Goal: Complete application form

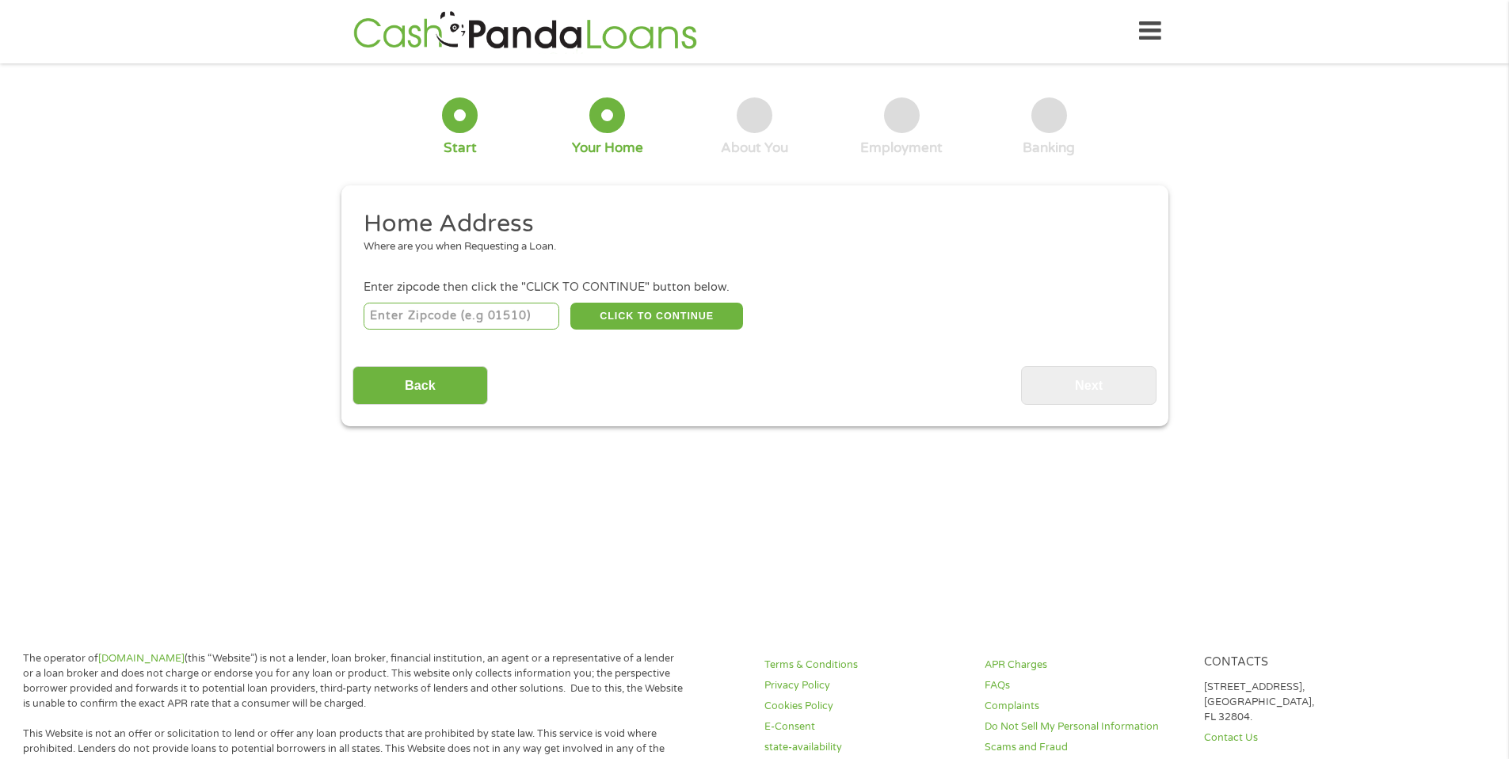
scroll to position [3, 0]
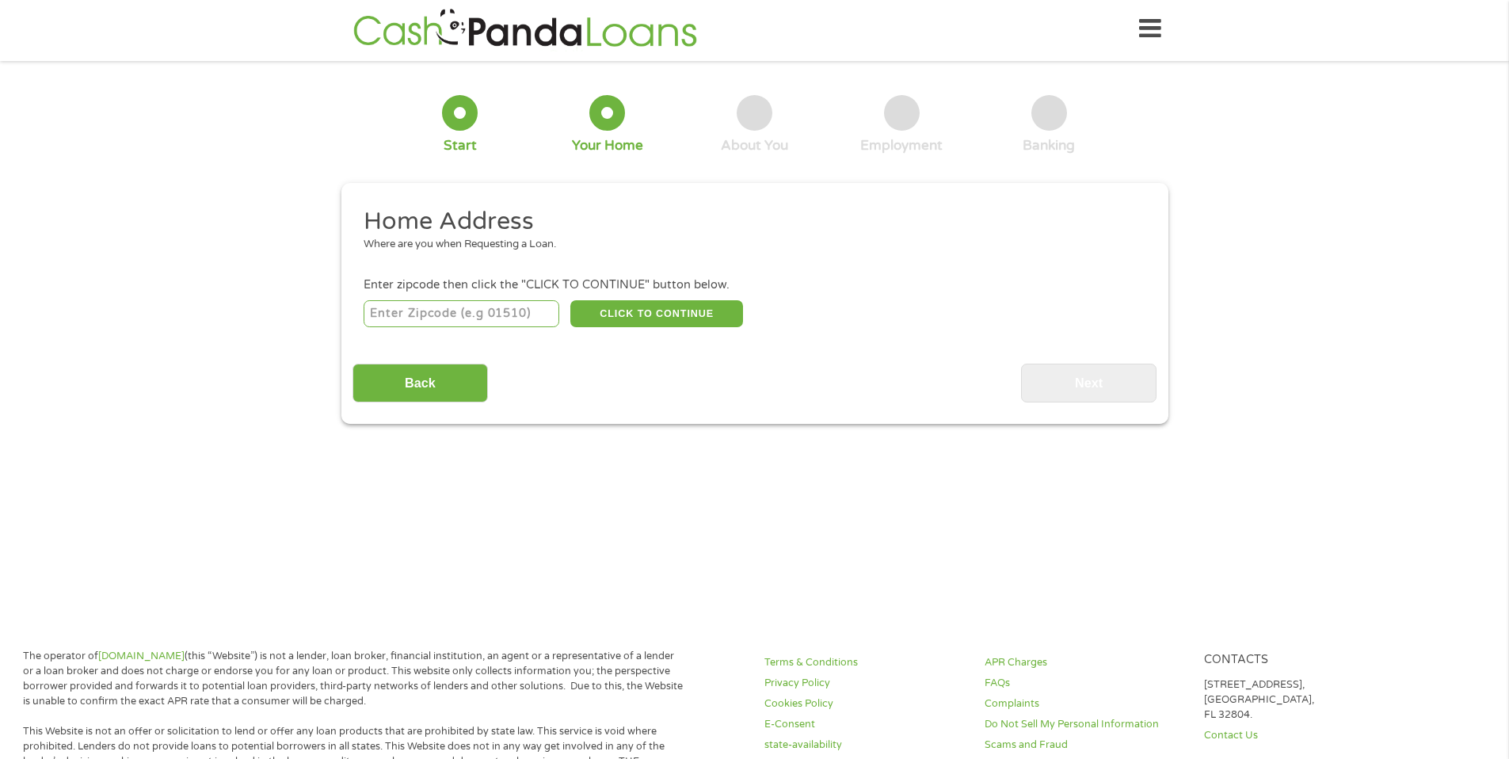
click at [459, 305] on input "number" at bounding box center [462, 313] width 196 height 27
type input "92336"
click at [608, 317] on button "CLICK TO CONTINUE" at bounding box center [656, 313] width 173 height 27
type input "92336"
type input "Fontana"
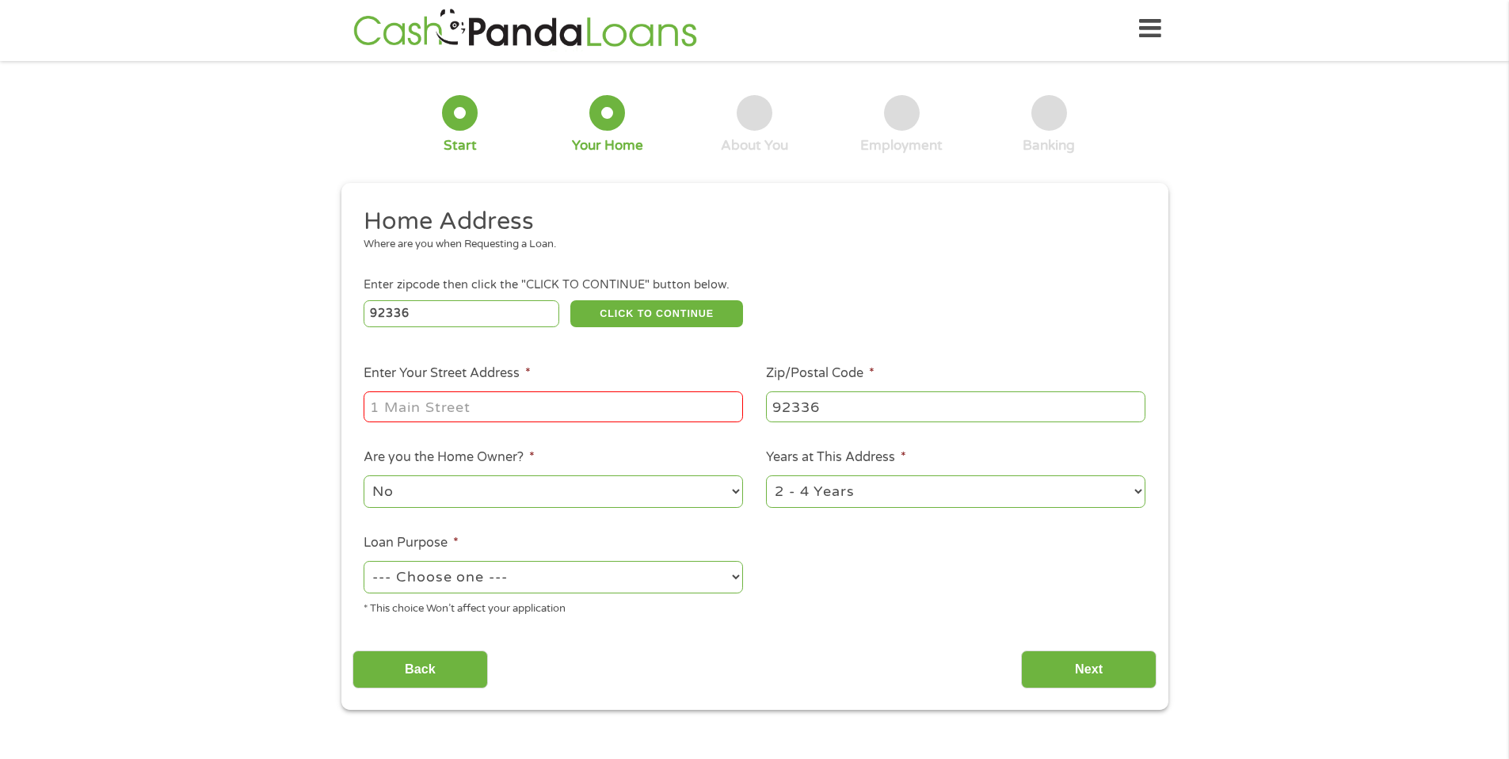
click at [608, 410] on input "Enter Your Street Address *" at bounding box center [553, 406] width 379 height 30
type input "[STREET_ADDRESS][PERSON_NAME]"
click at [593, 483] on select "No Yes" at bounding box center [553, 491] width 379 height 32
select select "yes"
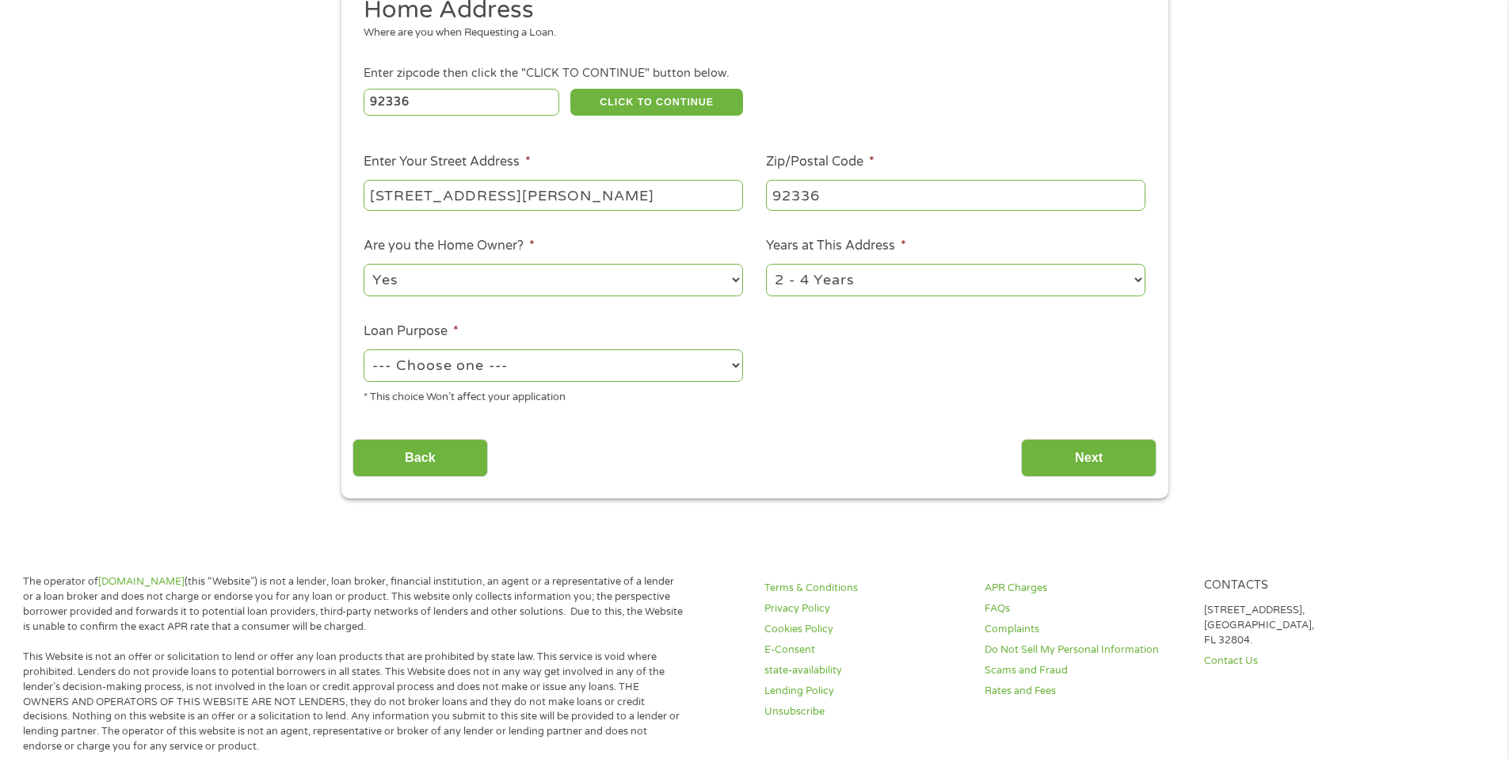
scroll to position [230, 0]
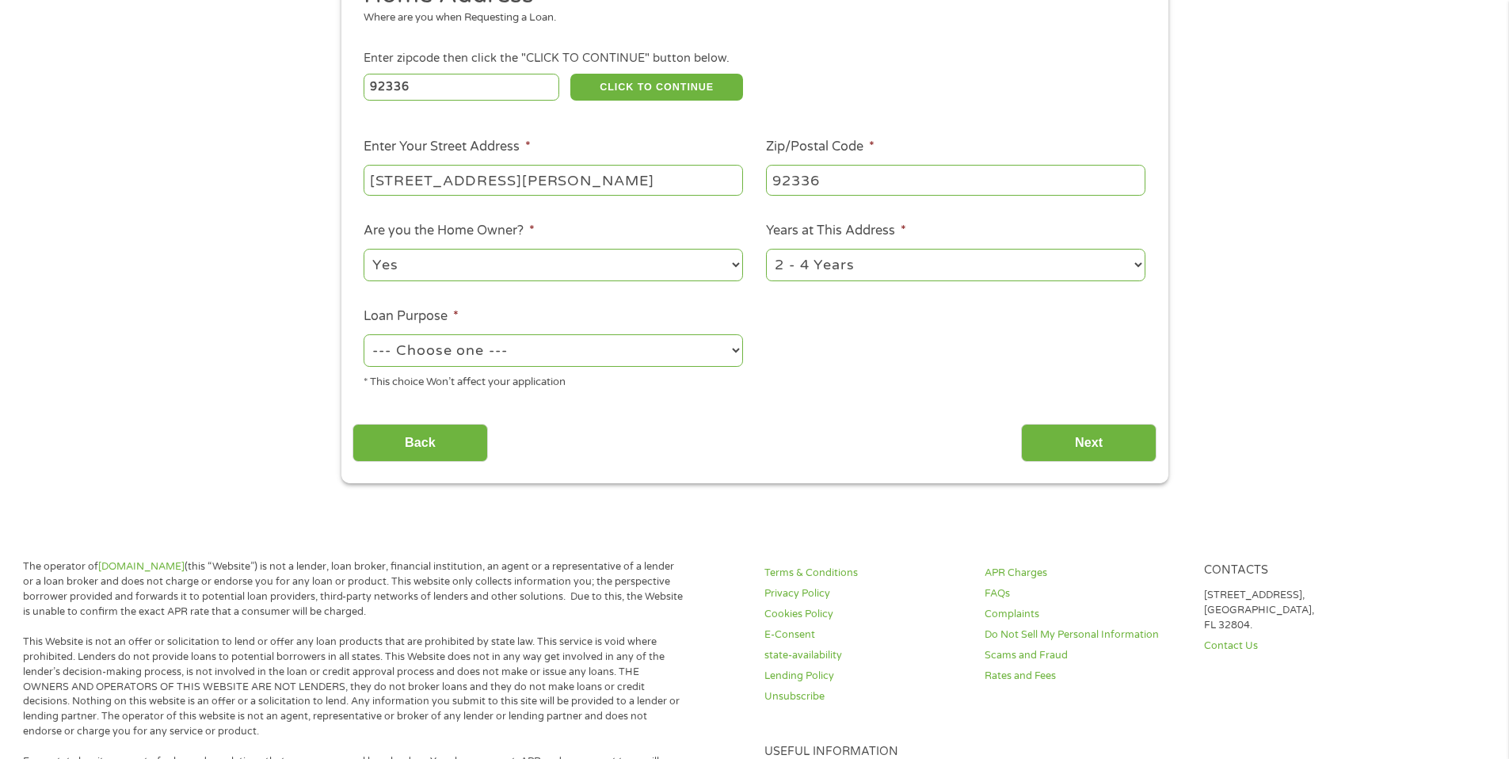
click at [546, 356] on select "--- Choose one --- Pay Bills Debt Consolidation Home Improvement Major Purchase…" at bounding box center [553, 350] width 379 height 32
select select "shorttermcash"
click at [1133, 440] on input "Next" at bounding box center [1088, 443] width 135 height 39
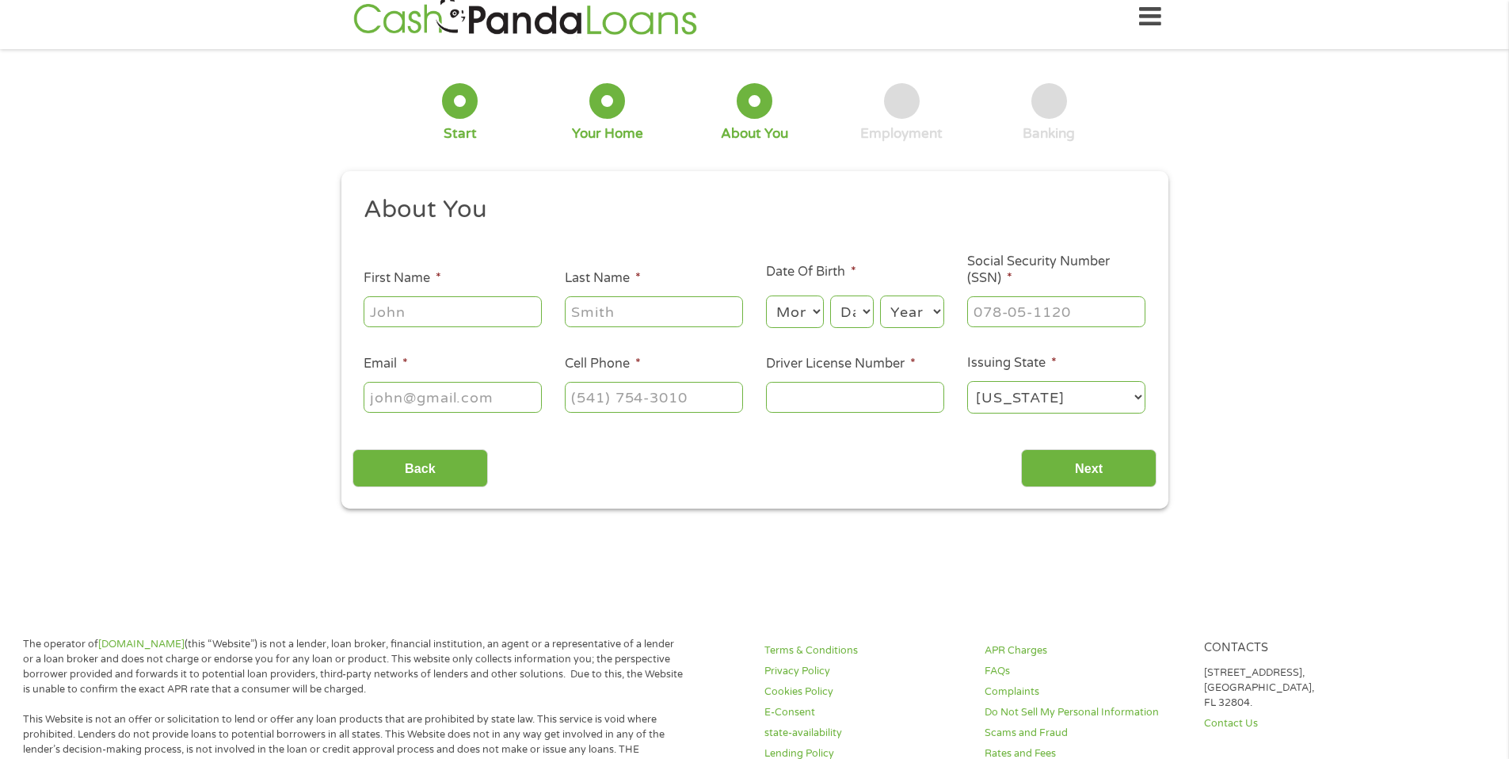
scroll to position [0, 0]
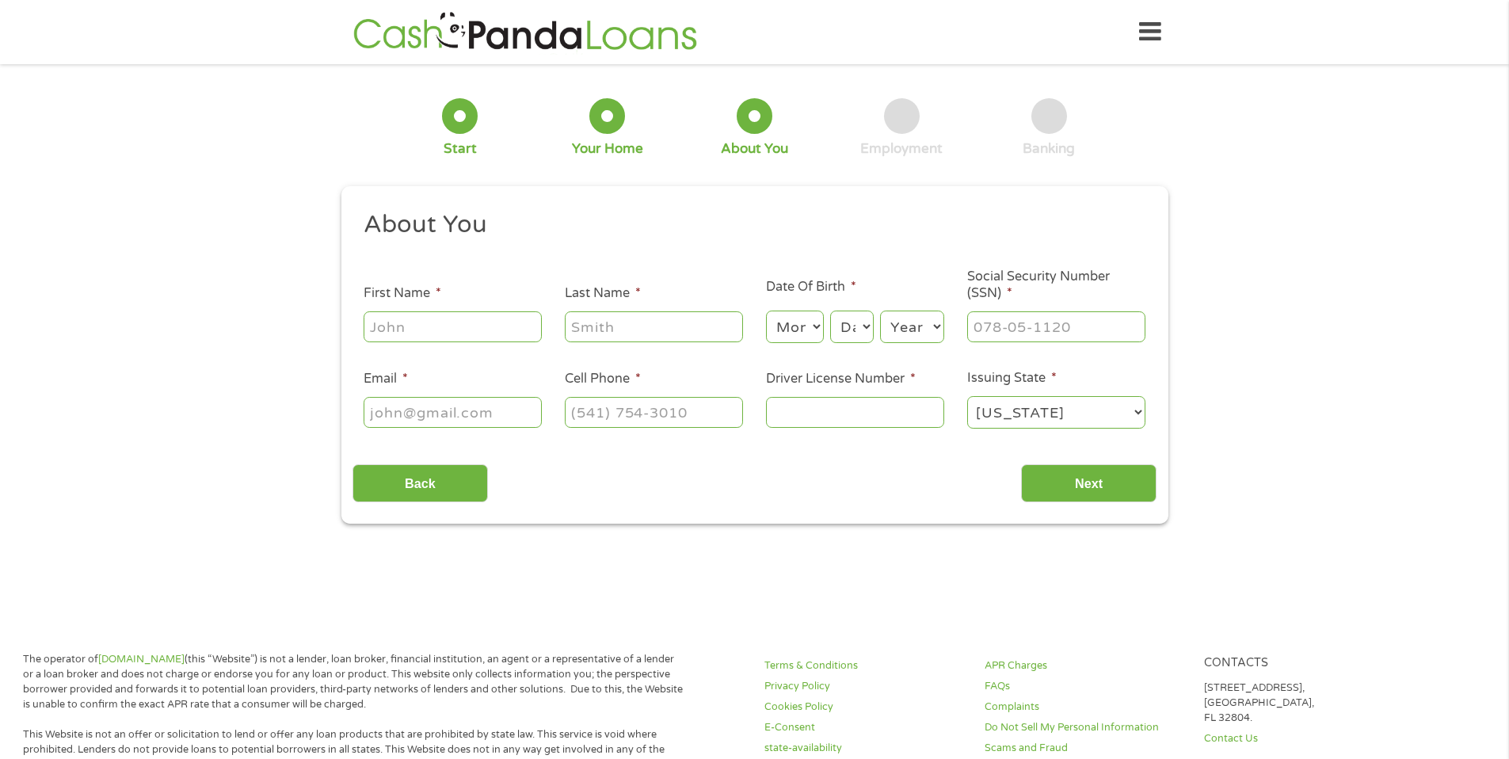
click at [501, 327] on input "First Name *" at bounding box center [453, 326] width 178 height 30
type input "[PERSON_NAME]"
type input "[EMAIL_ADDRESS][DOMAIN_NAME]"
type input "[PHONE_NUMBER]"
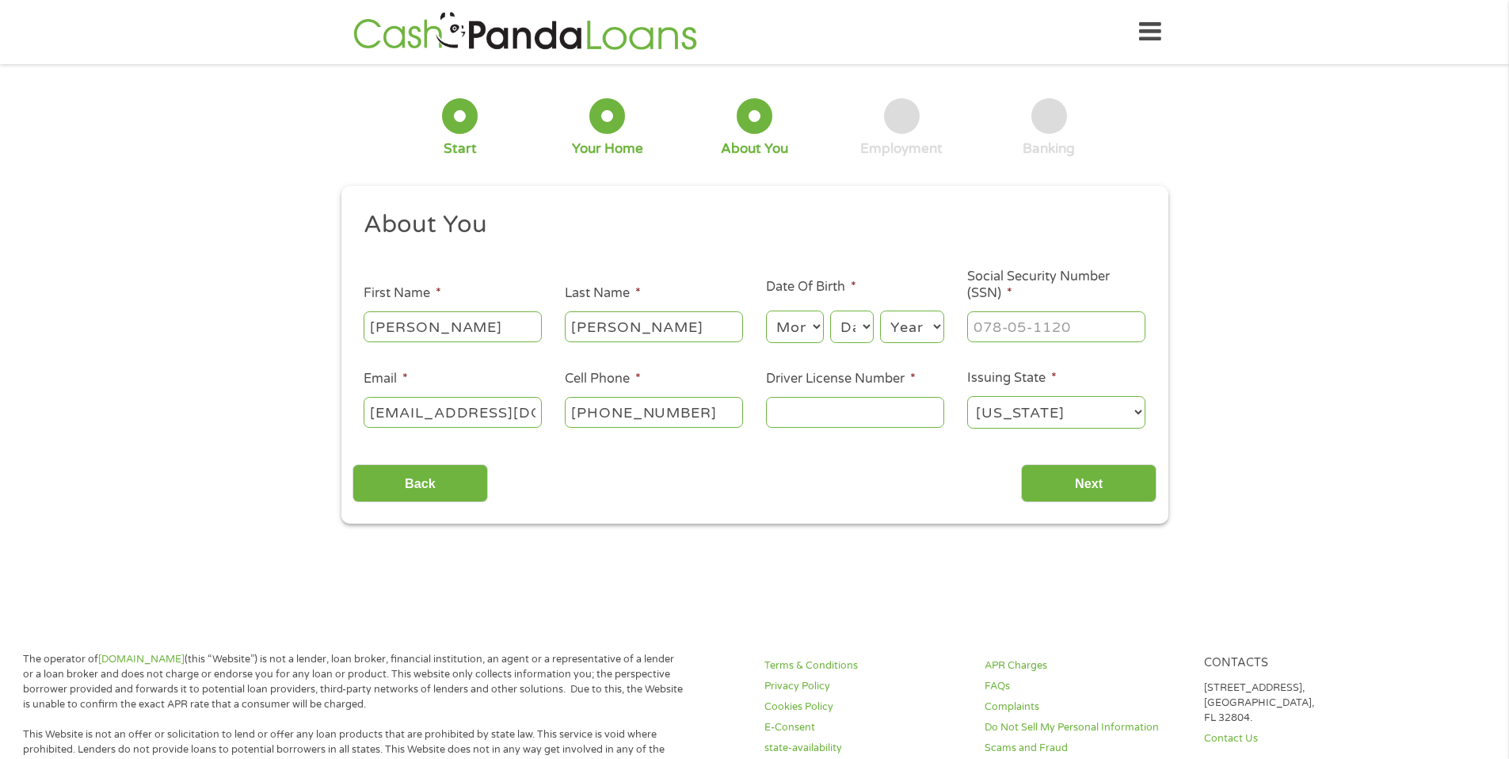
click at [795, 330] on select "Month 1 2 3 4 5 6 7 8 9 10 11 12" at bounding box center [795, 327] width 58 height 32
select select "6"
click at [845, 329] on select "Day 1 2 3 4 5 6 7 8 9 10 11 12 13 14 15 16 17 18 19 20 21 22 23 24 25 26 27 28 …" at bounding box center [851, 327] width 43 height 32
select select "23"
click at [484, 405] on input "[EMAIL_ADDRESS][DOMAIN_NAME]" at bounding box center [453, 412] width 178 height 30
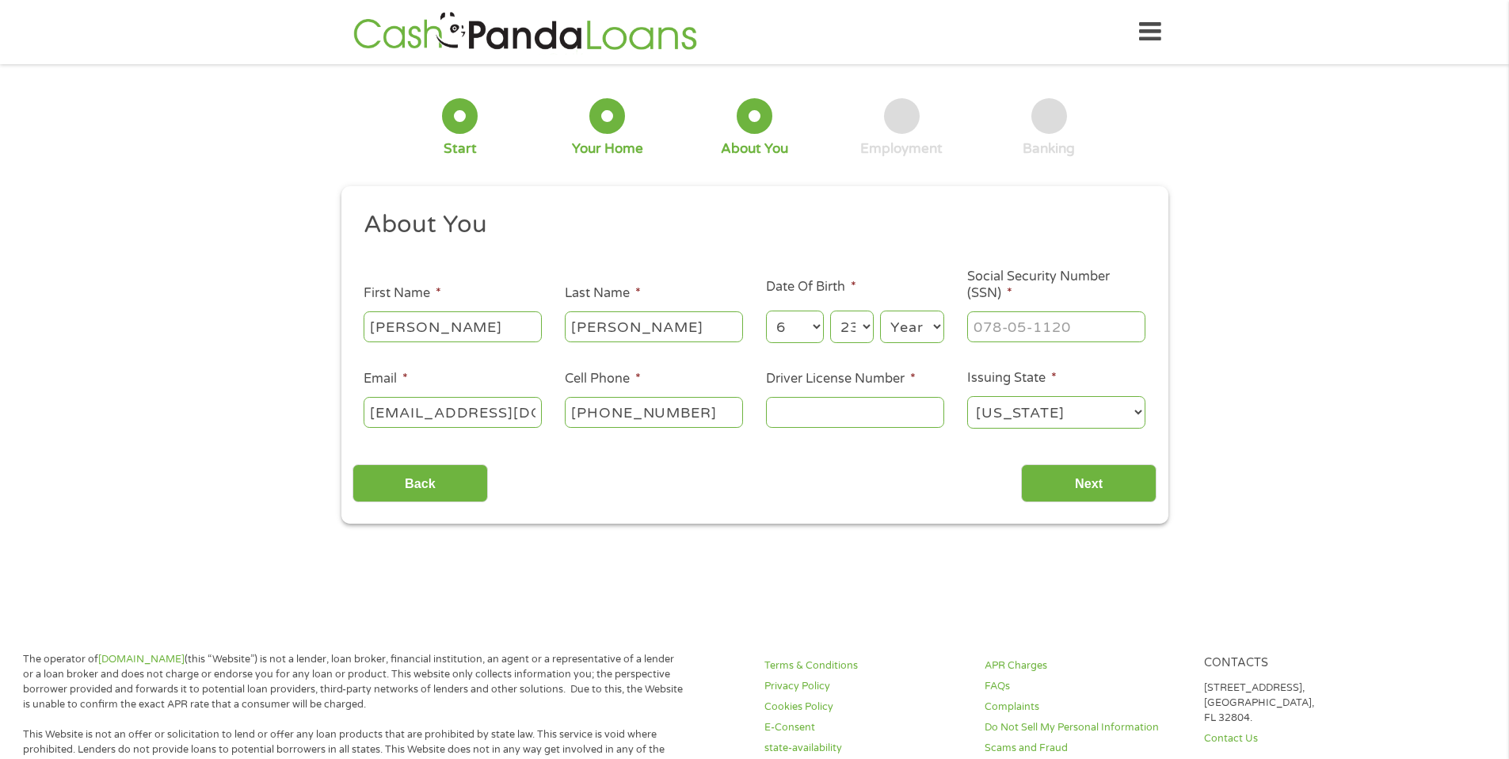
click at [474, 414] on input "[EMAIL_ADDRESS][DOMAIN_NAME]" at bounding box center [453, 412] width 178 height 30
type input "[EMAIL_ADDRESS][DOMAIN_NAME]"
click at [886, 334] on select "Year [DATE] 2006 2005 2004 2003 2002 2001 2000 1999 1998 1997 1996 1995 1994 19…" at bounding box center [912, 327] width 64 height 32
select select "1967"
click at [1001, 333] on input "___-__-____" at bounding box center [1056, 326] width 178 height 30
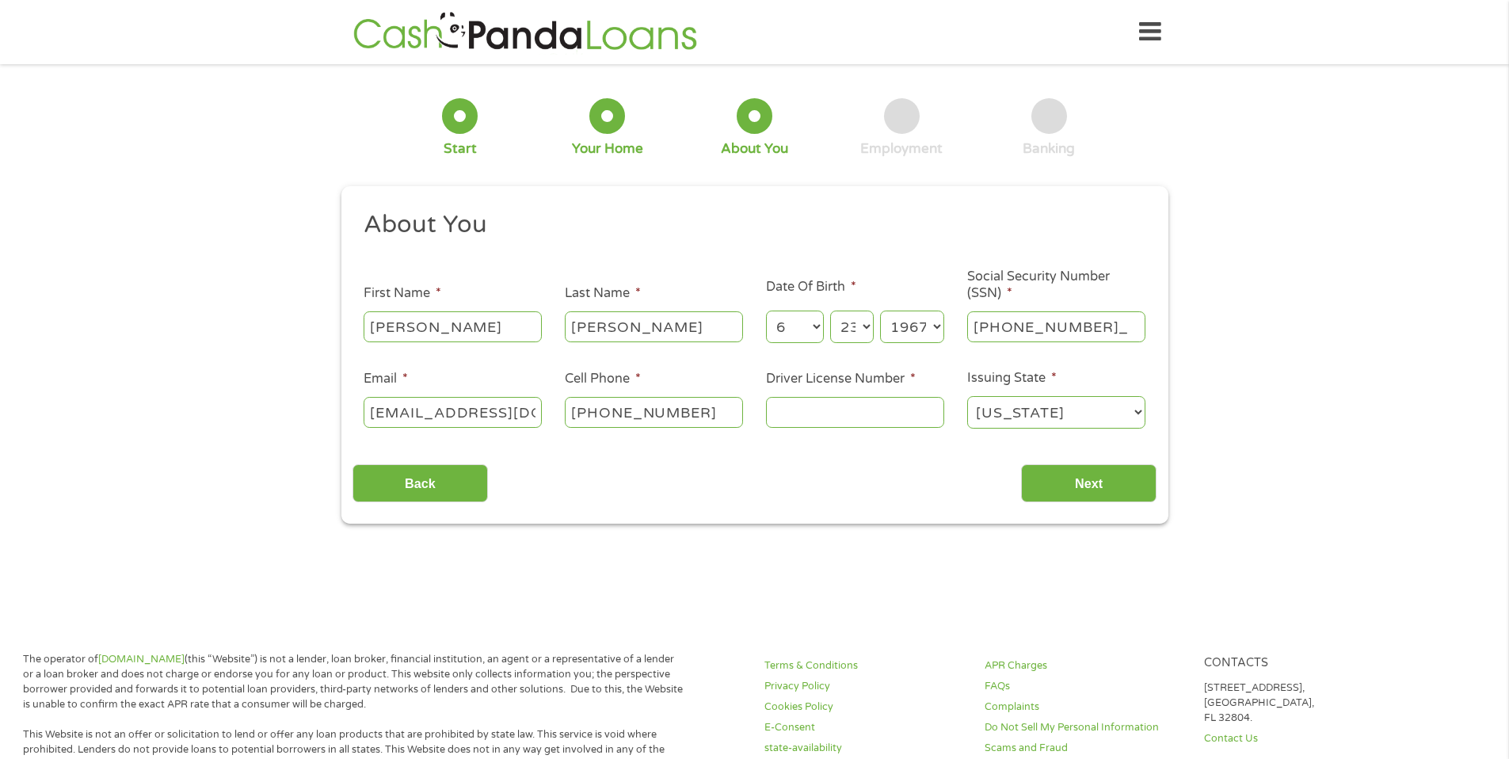
type input "289-70-5218"
click at [859, 406] on input "Driver License Number *" at bounding box center [855, 412] width 178 height 30
type input "c4078759"
click at [1065, 479] on input "Next" at bounding box center [1088, 483] width 135 height 39
click at [1081, 493] on input "Next" at bounding box center [1088, 483] width 135 height 39
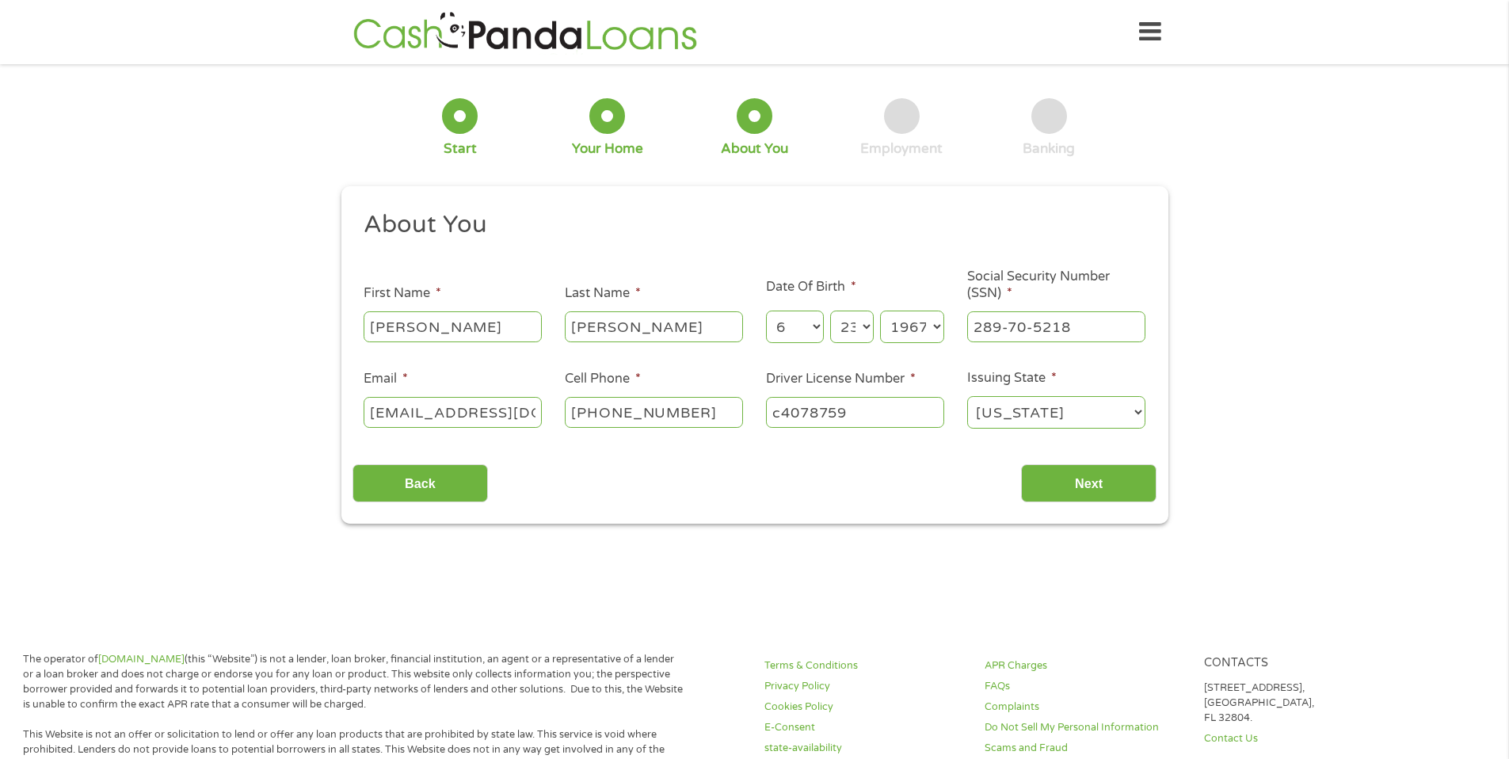
click at [741, 482] on div "Back Next" at bounding box center [754, 477] width 804 height 50
click at [1082, 490] on input "Next" at bounding box center [1088, 483] width 135 height 39
click at [503, 407] on input "[EMAIL_ADDRESS][DOMAIN_NAME]" at bounding box center [453, 412] width 178 height 30
click at [861, 321] on select "Day 1 2 3 4 5 6 7 8 9 10 11 12 13 14 15 16 17 18 19 20 21 22 23 24 25 26 27 28 …" at bounding box center [851, 327] width 43 height 32
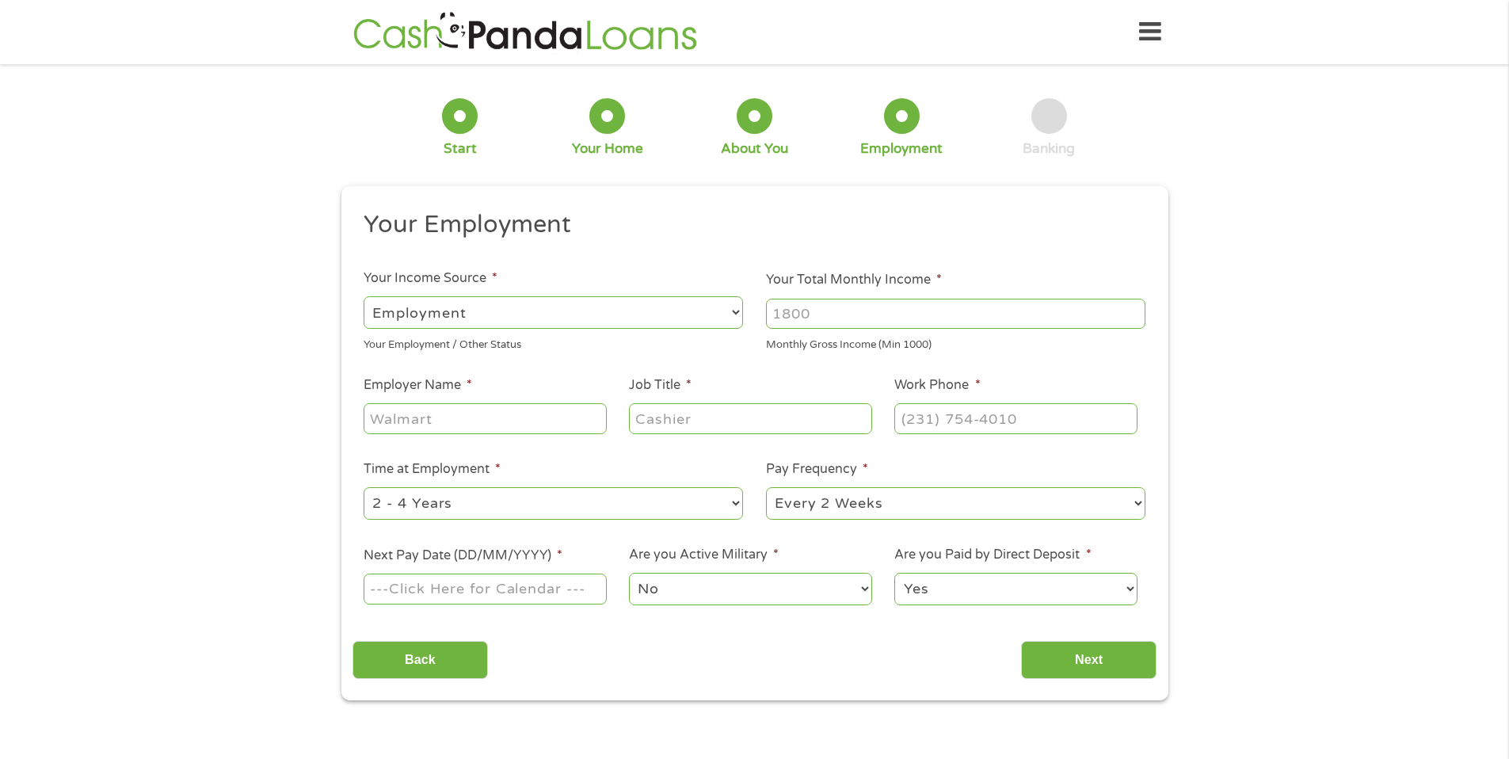
scroll to position [6, 6]
click at [861, 321] on input "Your Total Monthly Income *" at bounding box center [955, 314] width 379 height 30
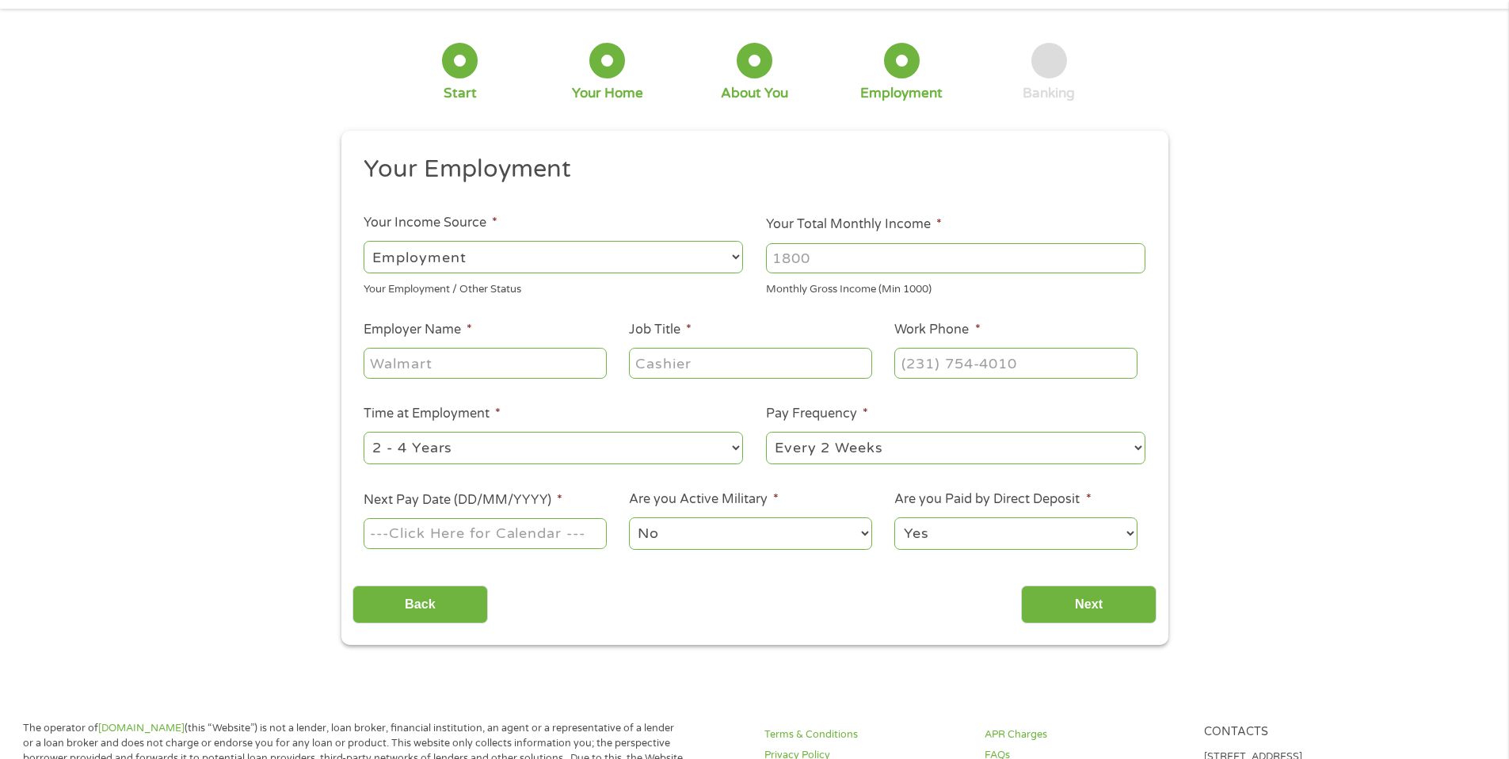
scroll to position [59, 0]
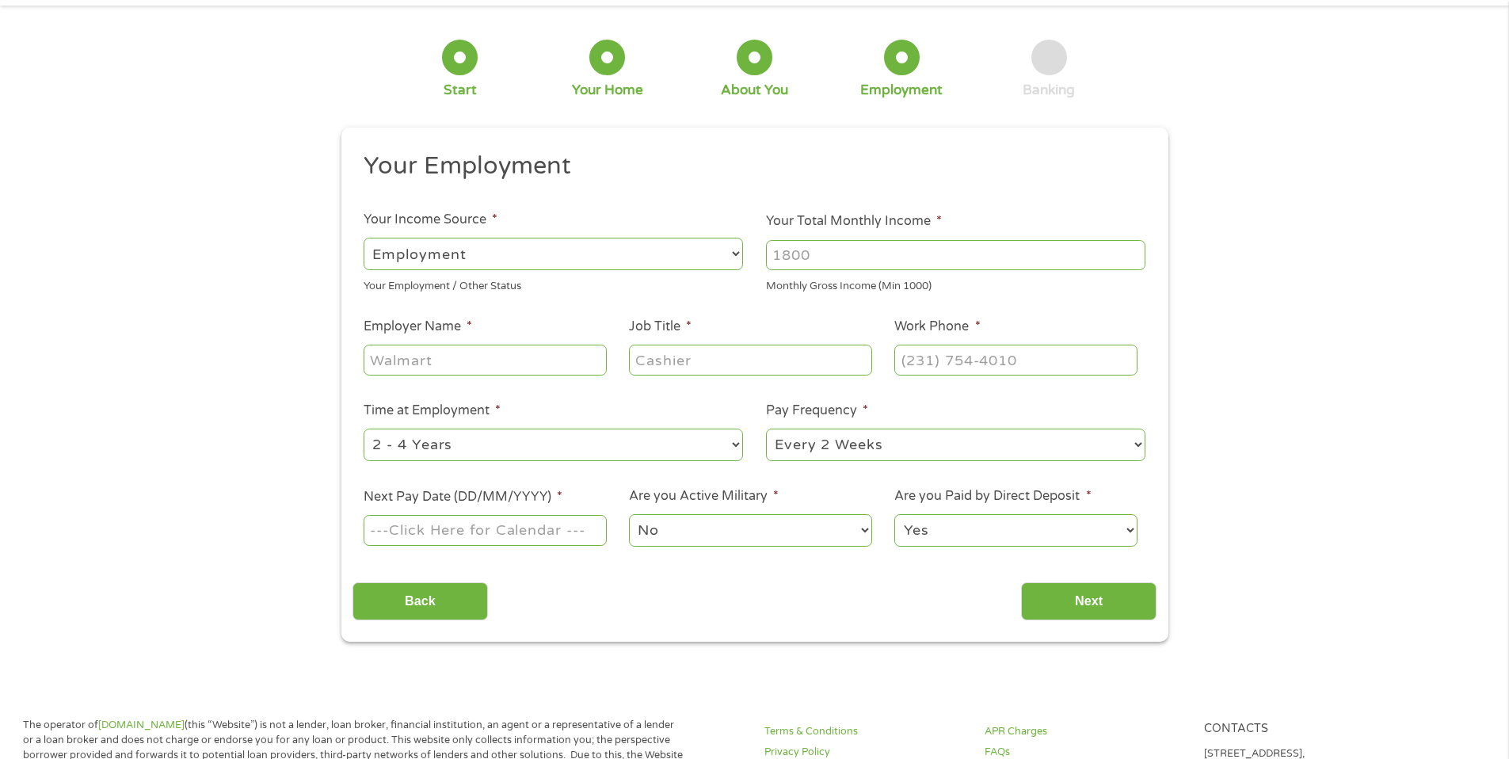
click at [565, 368] on input "Employer Name *" at bounding box center [485, 360] width 242 height 30
type input "UPS"
type input "SUPERVISOR"
type input "[PHONE_NUMBER]"
click at [818, 435] on select "--- Choose one --- Every 2 Weeks Every Week Monthly Semi-Monthly" at bounding box center [955, 445] width 379 height 32
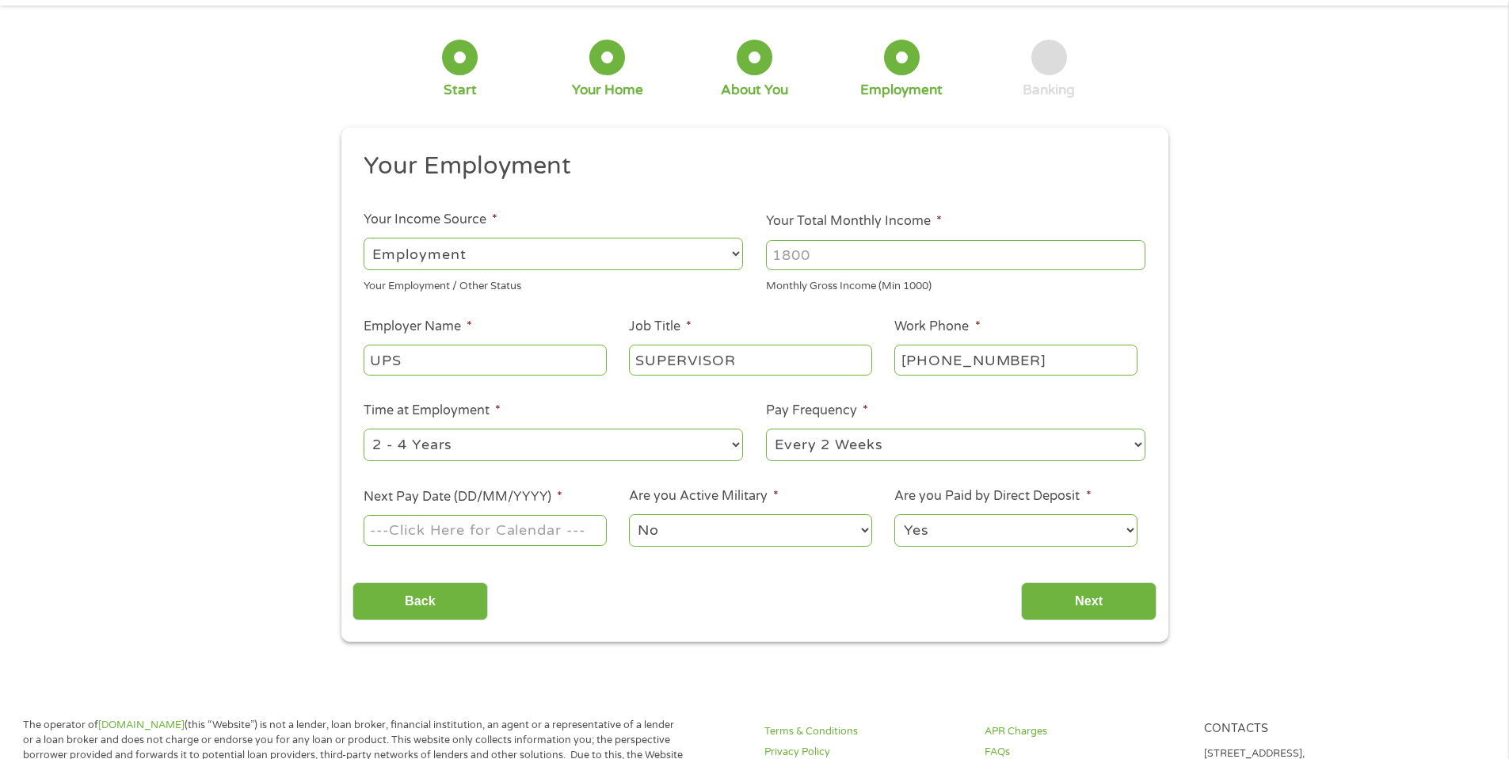
select select "monthly"
click at [714, 448] on select "--- Choose one --- 1 Year or less 1 - 2 Years 2 - 4 Years Over 4 Years" at bounding box center [553, 445] width 379 height 32
select select "60months"
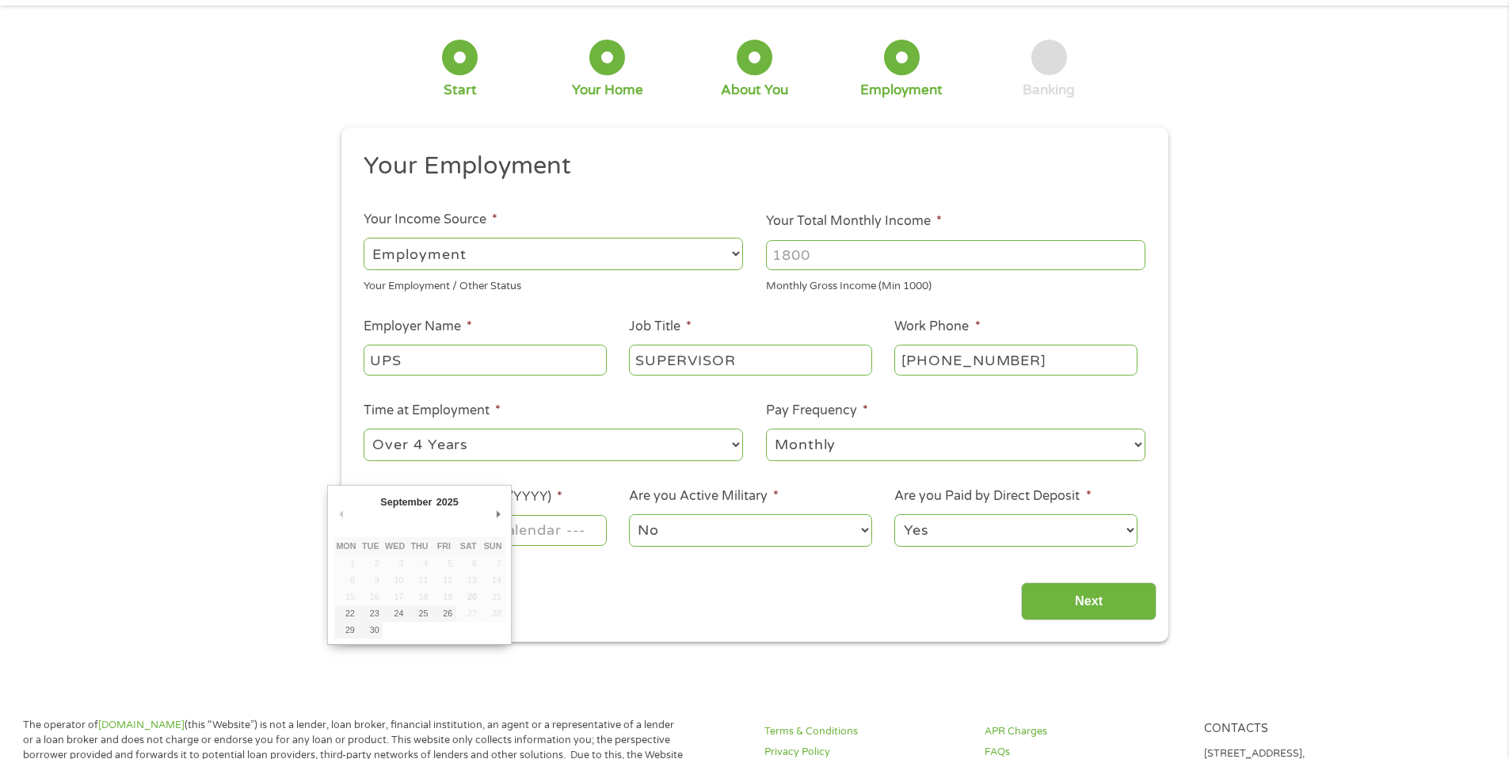
click at [583, 536] on input "Next Pay Date (DD/MM/YYYY) *" at bounding box center [485, 530] width 242 height 30
type input "[DATE]"
click at [828, 262] on input "Your Total Monthly Income *" at bounding box center [955, 255] width 379 height 30
type input "6"
type input "8"
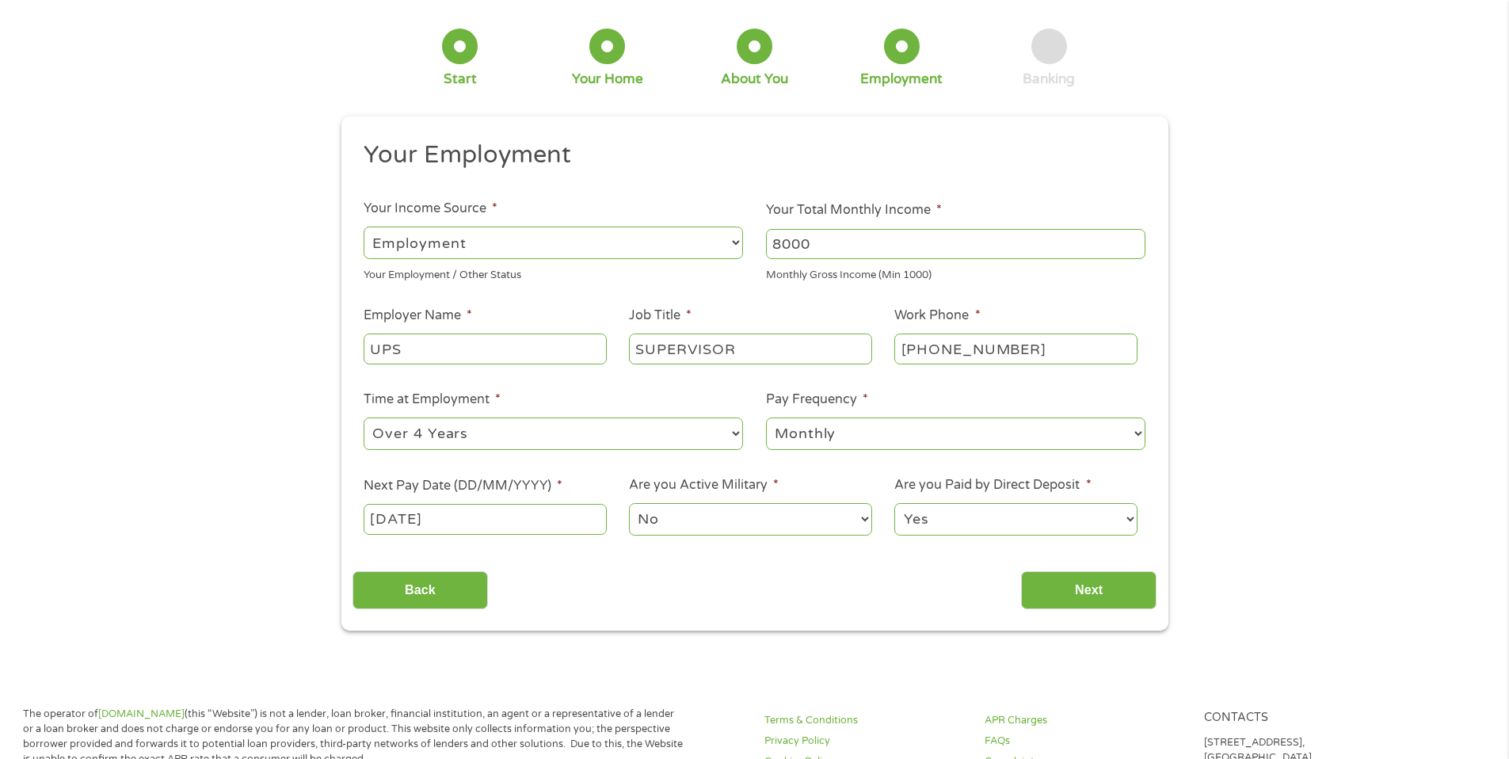
scroll to position [72, 0]
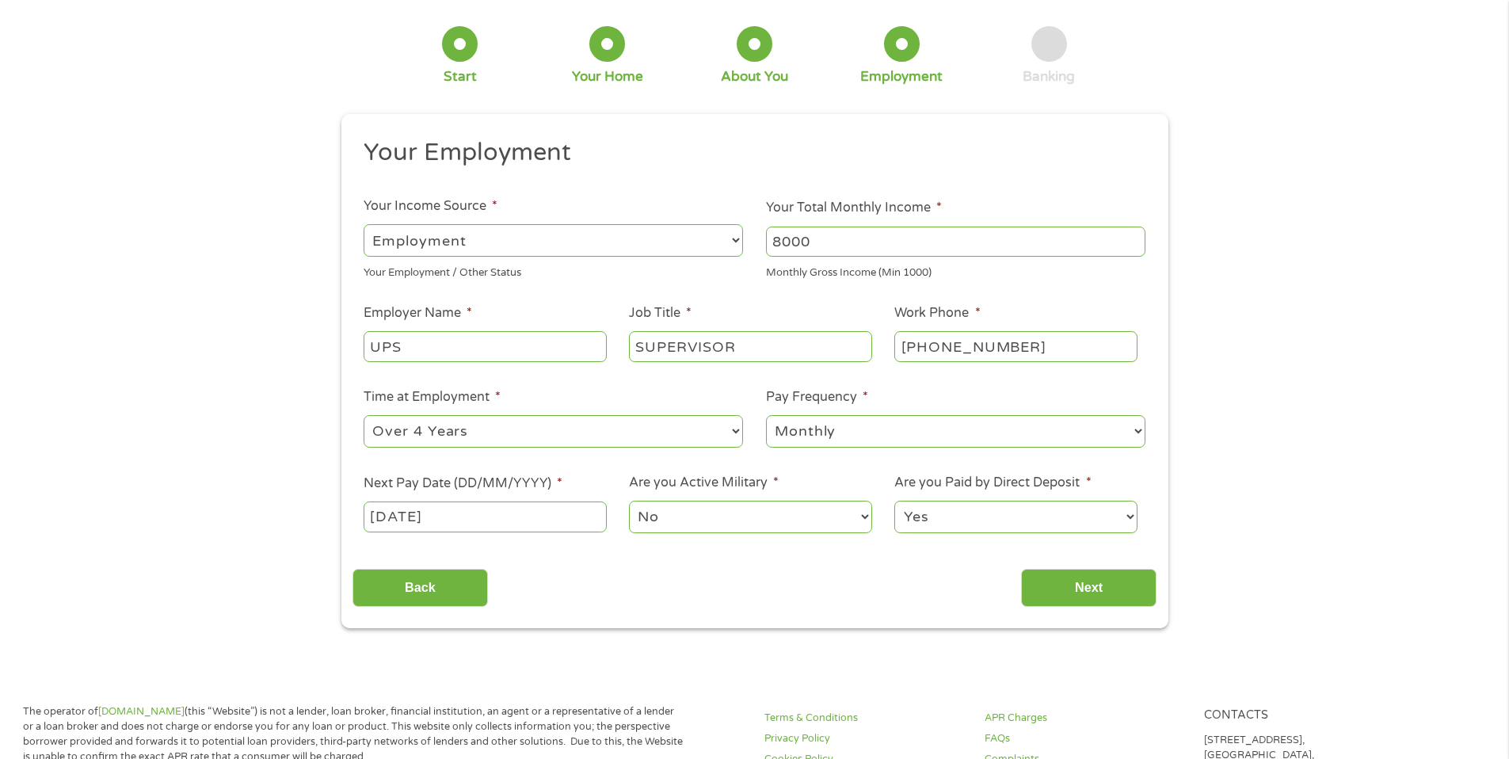
type input "8000"
click at [1085, 117] on div "This field is hidden when viewing the form gclid This field is hidden when view…" at bounding box center [754, 371] width 827 height 514
click at [1104, 593] on input "Next" at bounding box center [1088, 588] width 135 height 39
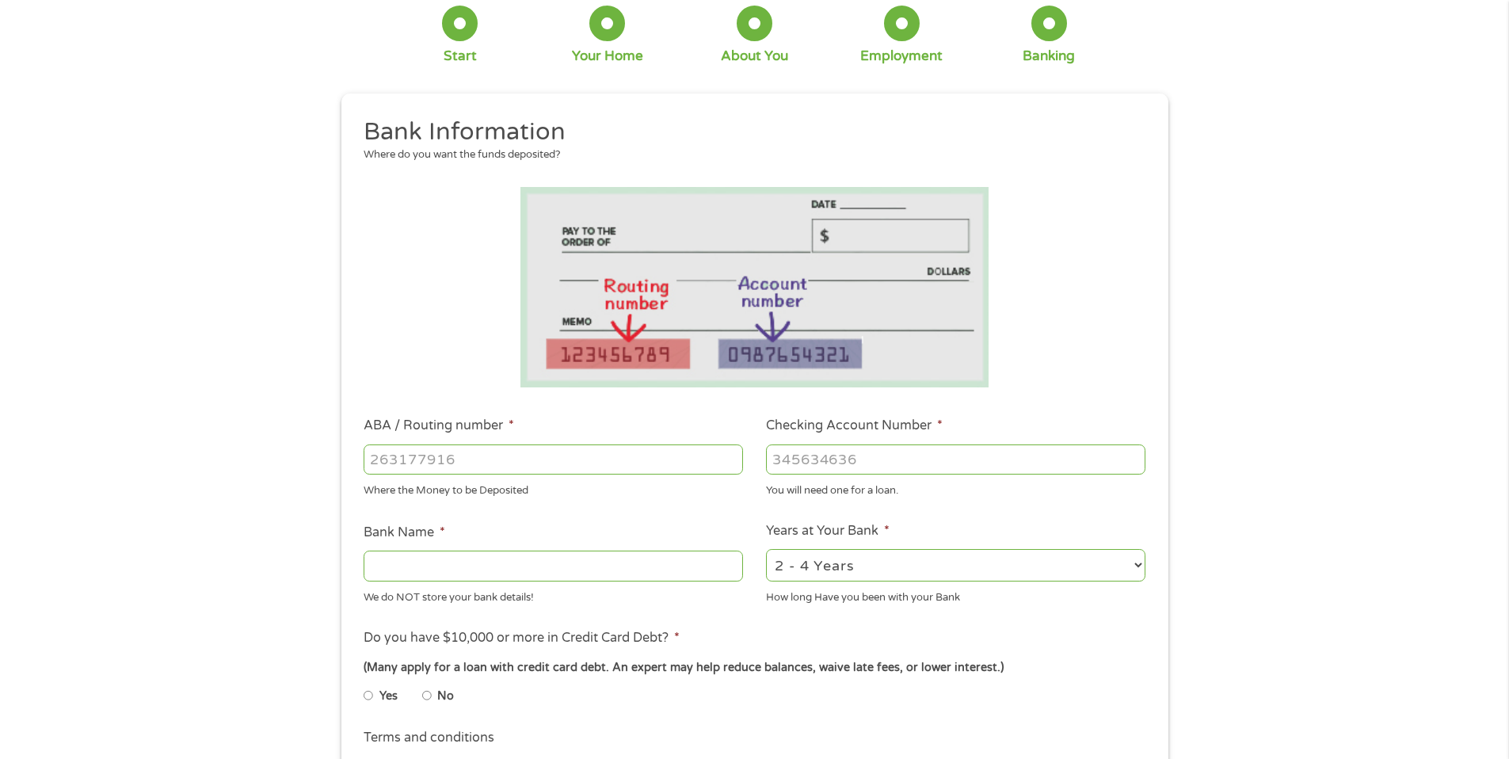
scroll to position [276, 0]
